Goal: Information Seeking & Learning: Learn about a topic

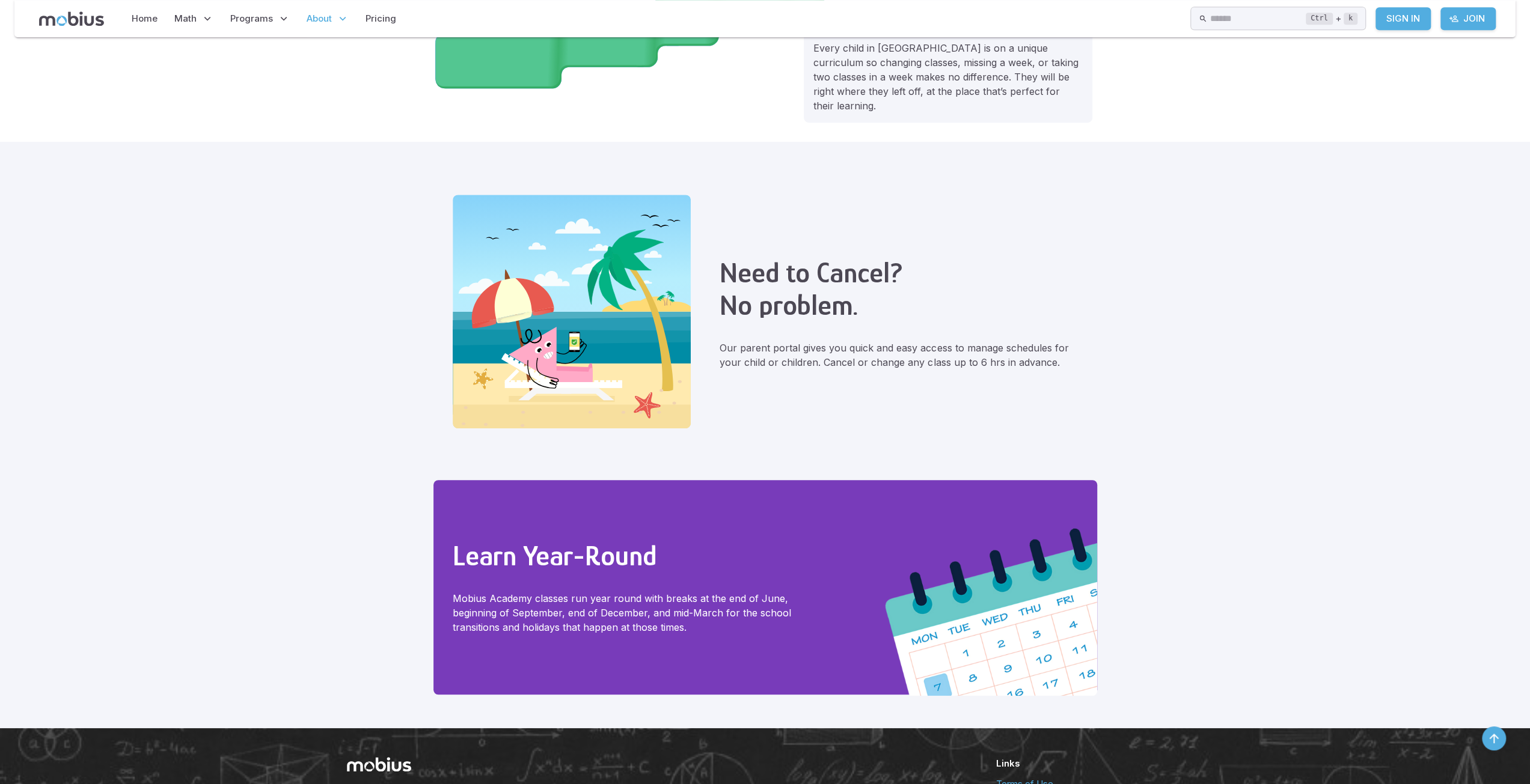
scroll to position [831, 0]
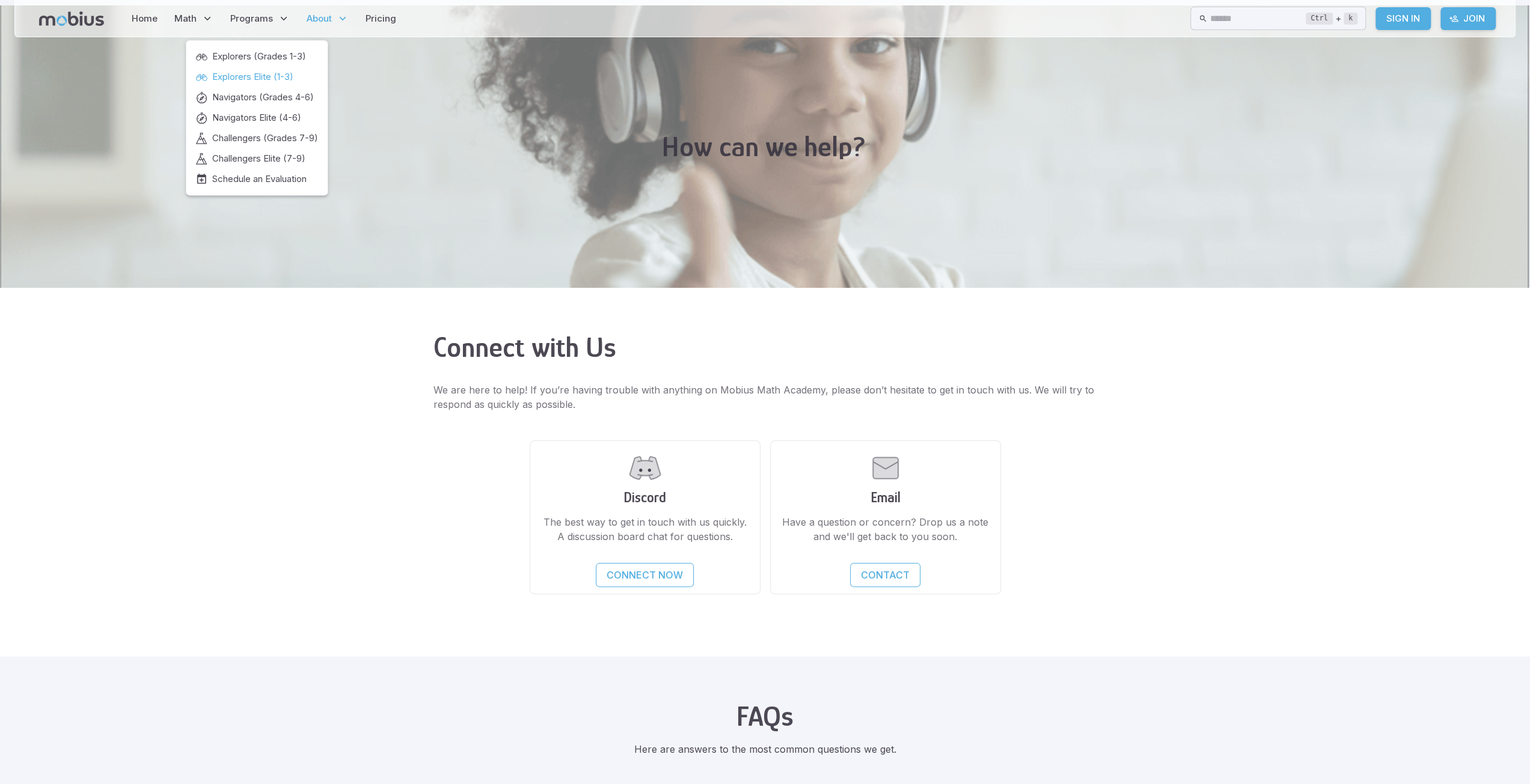
click at [245, 75] on span "Explorers Elite (1-3)" at bounding box center [253, 76] width 81 height 13
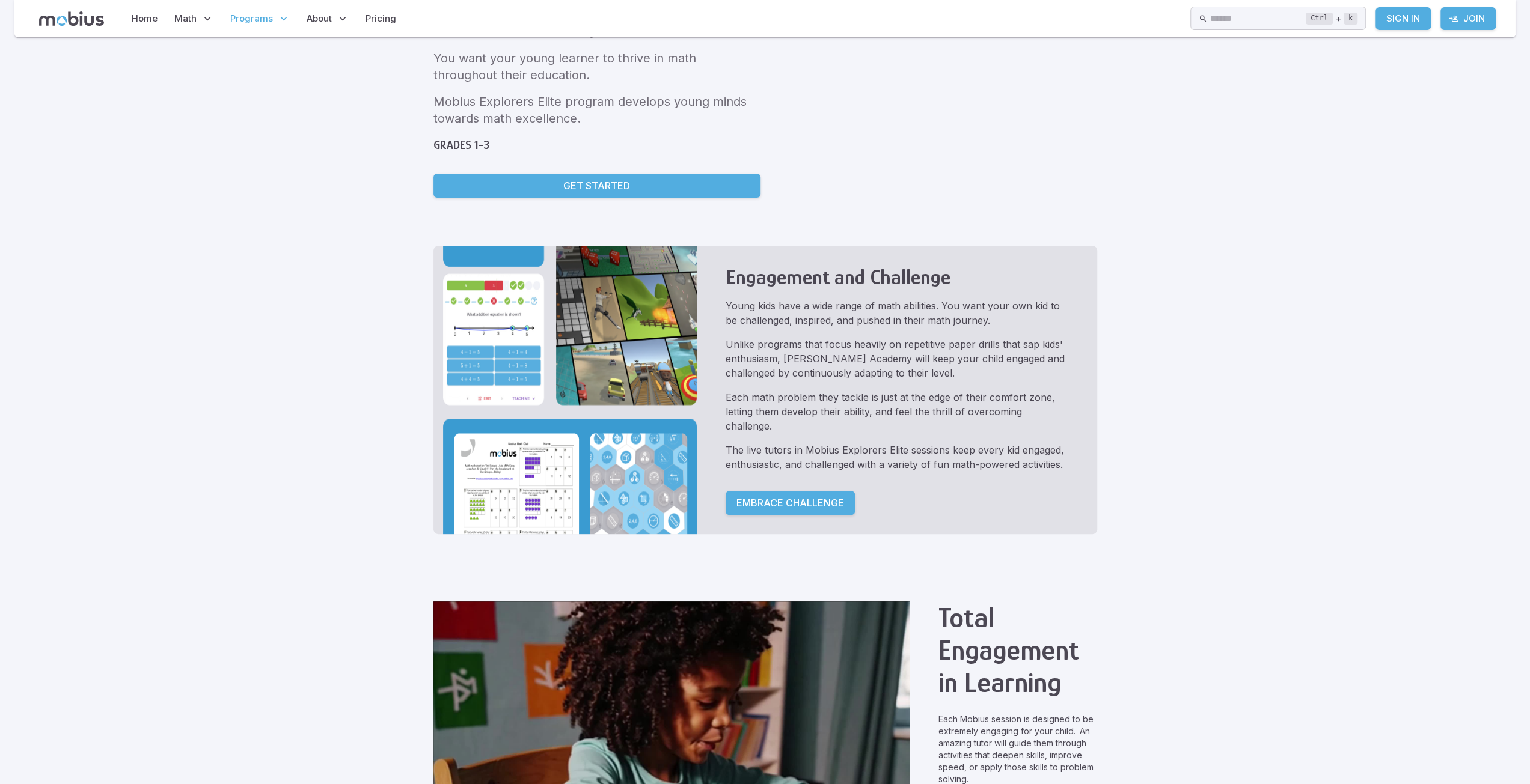
scroll to position [181, 0]
